Goal: Navigation & Orientation: Find specific page/section

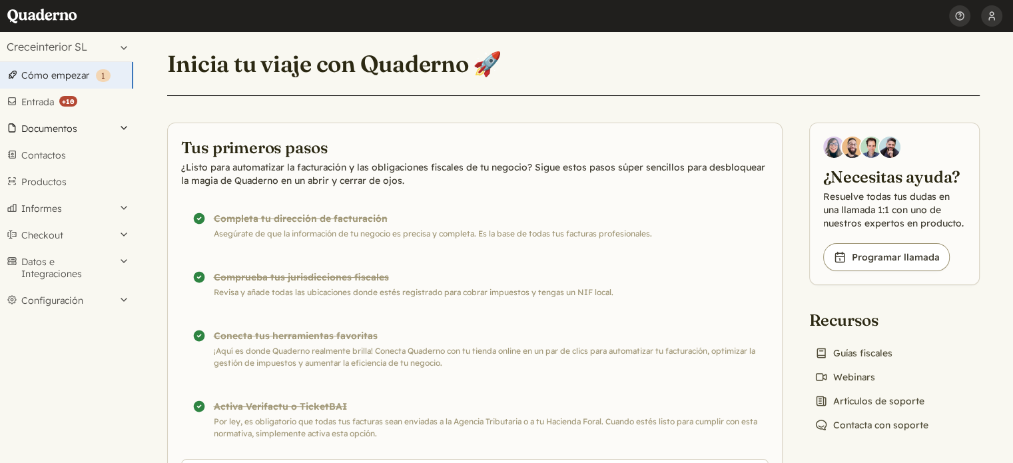
click at [28, 131] on button "Documentos" at bounding box center [66, 128] width 133 height 27
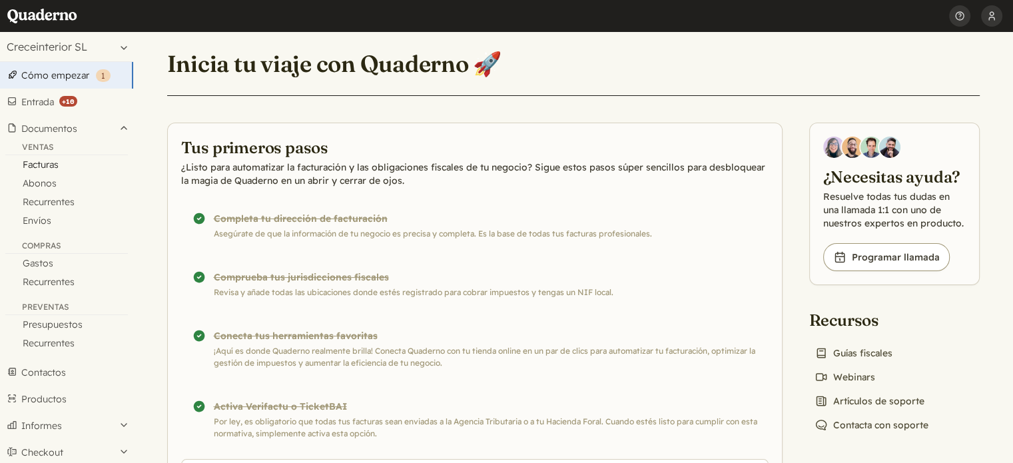
click at [52, 165] on link "Facturas" at bounding box center [66, 164] width 133 height 19
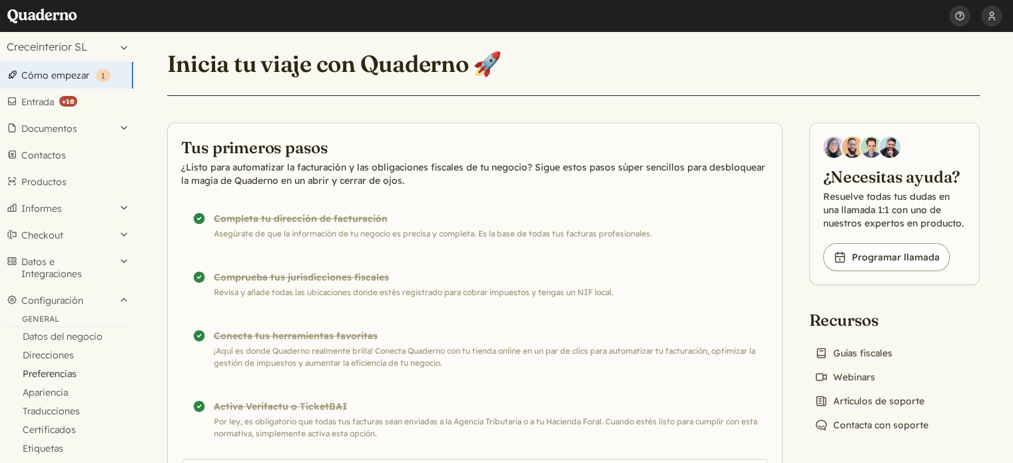
click at [51, 368] on link "Preferencias" at bounding box center [66, 373] width 133 height 19
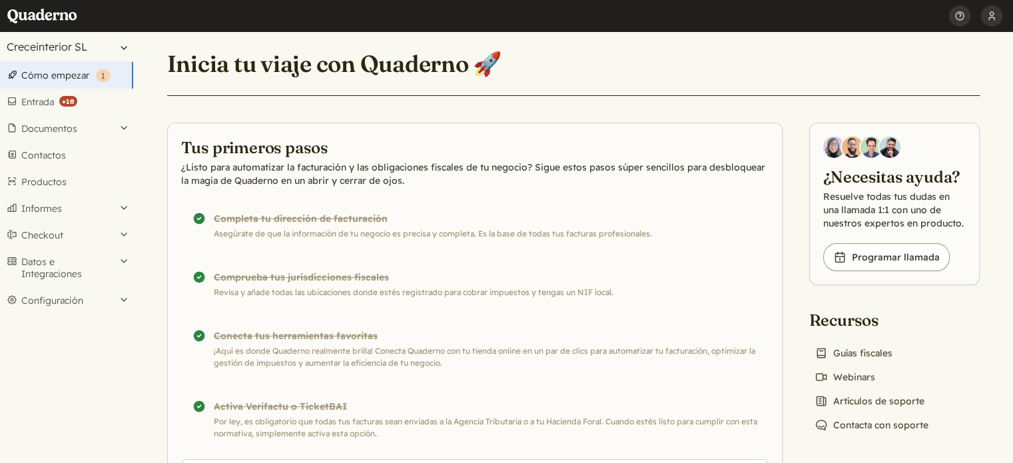
drag, startPoint x: 0, startPoint y: 0, endPoint x: 95, endPoint y: 49, distance: 106.7
click at [95, 49] on button "Creceinterior SL" at bounding box center [66, 46] width 133 height 29
click at [91, 126] on button "Documentos" at bounding box center [66, 128] width 133 height 27
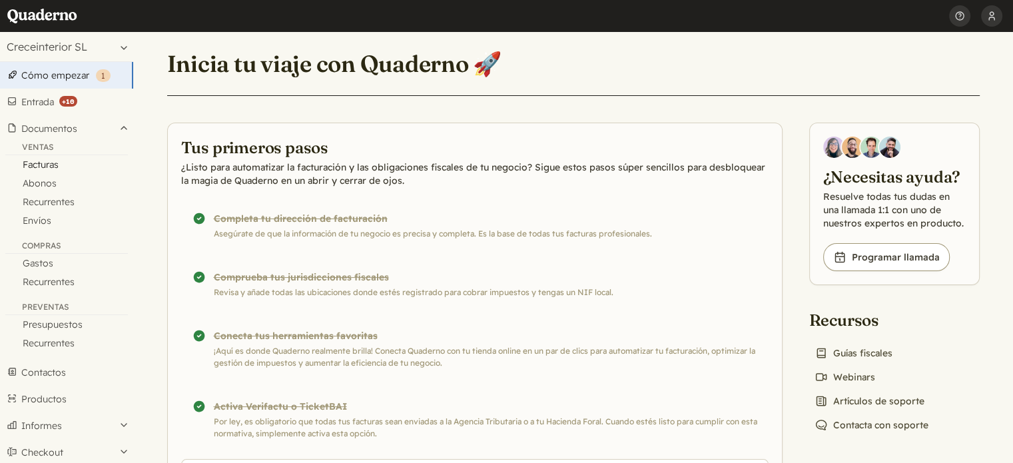
click at [51, 163] on link "Facturas" at bounding box center [66, 164] width 133 height 19
